Goal: Task Accomplishment & Management: Complete application form

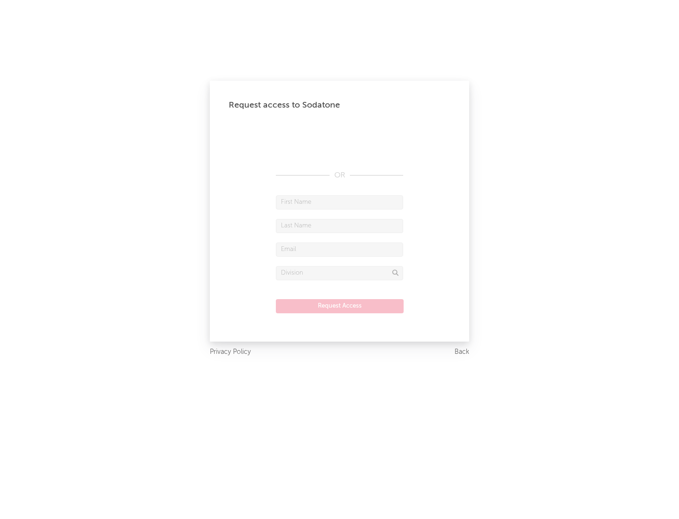
click at [339, 202] on input "text" at bounding box center [339, 202] width 127 height 14
type input "[PERSON_NAME]"
click at [339, 225] on input "text" at bounding box center [339, 226] width 127 height 14
type input "[PERSON_NAME]"
click at [339, 249] on input "text" at bounding box center [339, 249] width 127 height 14
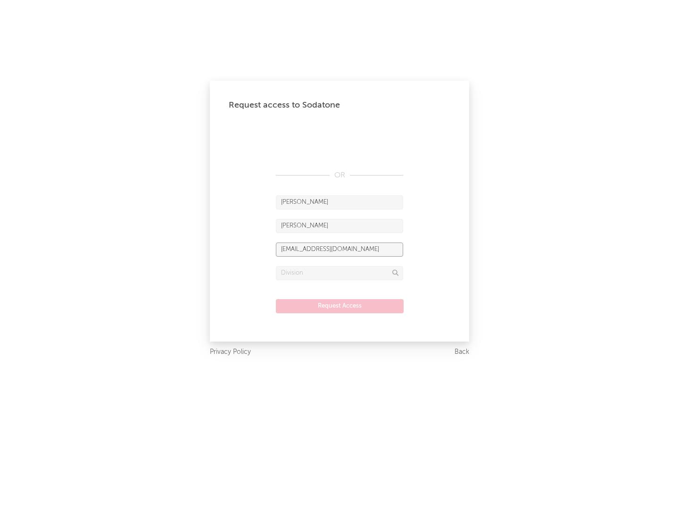
type input "[EMAIL_ADDRESS][DOMAIN_NAME]"
click at [339, 273] on input "text" at bounding box center [339, 273] width 127 height 14
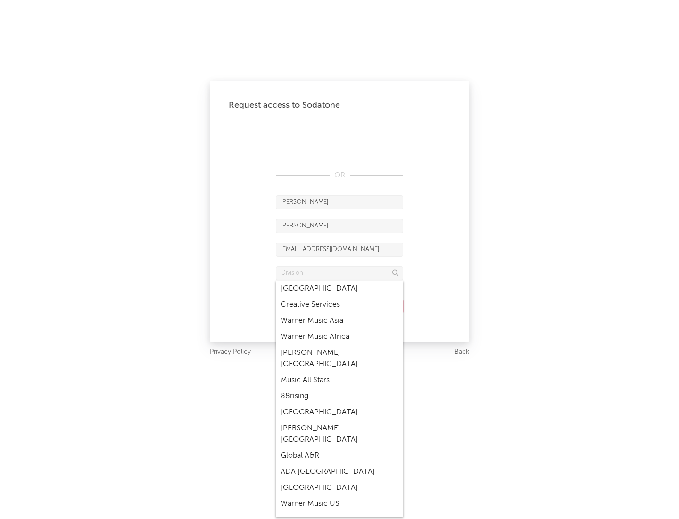
click at [339, 372] on div "Music All Stars" at bounding box center [339, 380] width 127 height 16
type input "Music All Stars"
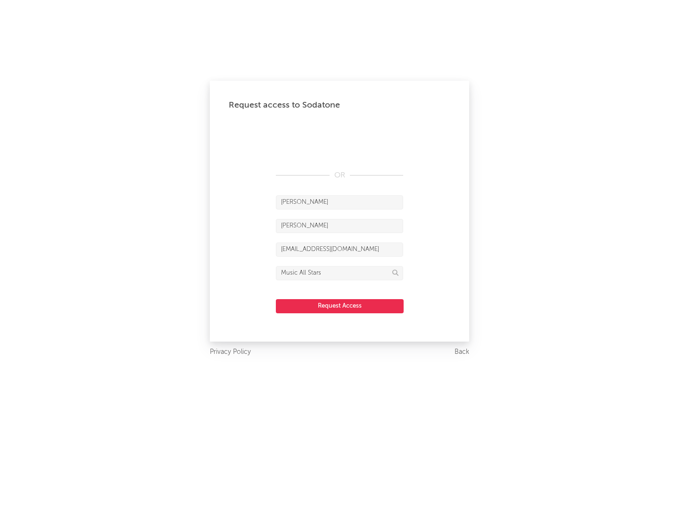
click at [339, 306] on button "Request Access" at bounding box center [340, 306] width 128 height 14
